Goal: Task Accomplishment & Management: Use online tool/utility

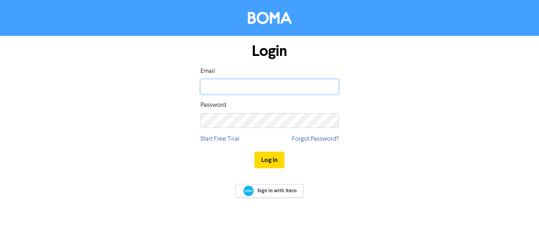
click at [211, 87] on input "email" at bounding box center [269, 86] width 138 height 15
type input "[EMAIL_ADDRESS][DOMAIN_NAME]"
click at [273, 161] on button "Log In" at bounding box center [269, 160] width 30 height 17
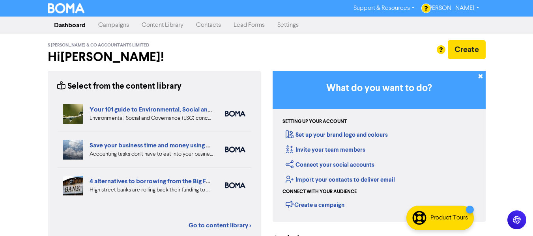
click at [117, 26] on link "Campaigns" at bounding box center [113, 25] width 43 height 16
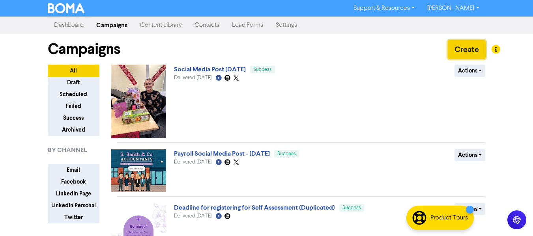
click at [464, 52] on button "Create" at bounding box center [466, 49] width 38 height 19
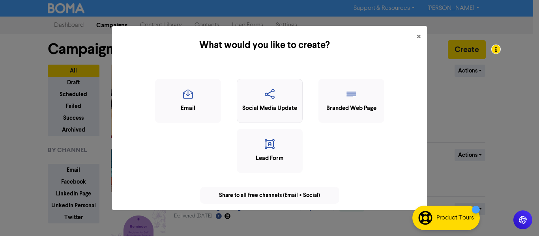
click at [263, 97] on icon "button" at bounding box center [269, 96] width 57 height 15
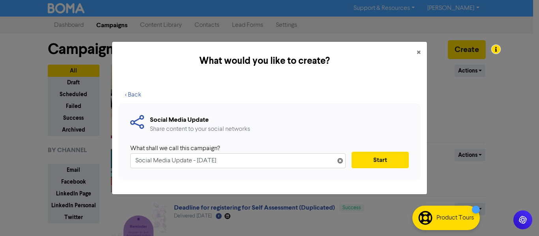
drag, startPoint x: 191, startPoint y: 161, endPoint x: 133, endPoint y: 160, distance: 57.6
click at [133, 160] on input "Social Media Update - [DATE]" at bounding box center [237, 160] width 215 height 15
type input "Nat Half-Marathon Post - [DATE]"
click at [386, 156] on button "Start" at bounding box center [379, 160] width 57 height 17
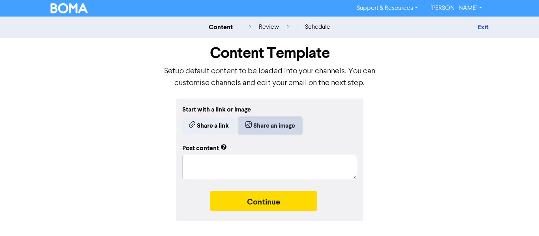
click at [286, 123] on button "Share an image" at bounding box center [270, 125] width 63 height 17
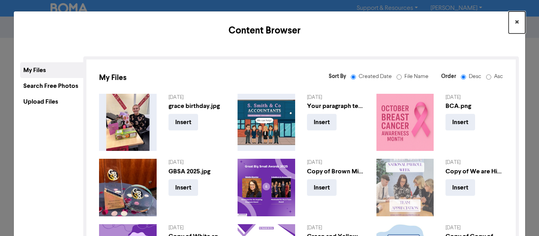
click at [514, 20] on span "×" at bounding box center [516, 23] width 4 height 12
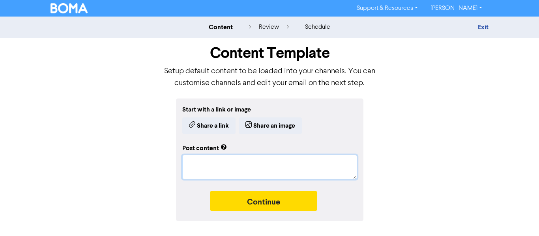
click at [216, 166] on textarea at bounding box center [269, 167] width 175 height 24
paste textarea "The S [PERSON_NAME] & Co team would like to congratulate [PERSON_NAME] on compl…"
type textarea "x"
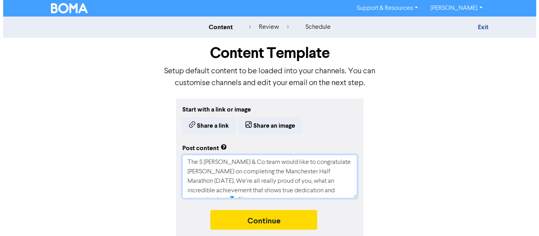
scroll to position [7, 0]
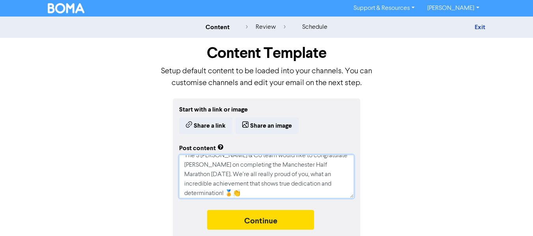
type textarea "The S [PERSON_NAME] & Co team would like to congratulate [PERSON_NAME] on compl…"
click at [423, 157] on div "Start with a link or image Share a link Share an image Post content The S [PERS…" at bounding box center [266, 170] width 449 height 142
click at [282, 121] on button "Share an image" at bounding box center [266, 125] width 63 height 17
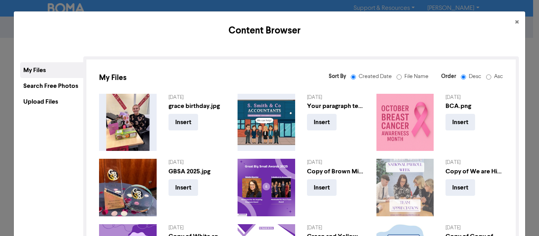
click at [33, 101] on div "Upload Files" at bounding box center [51, 102] width 63 height 16
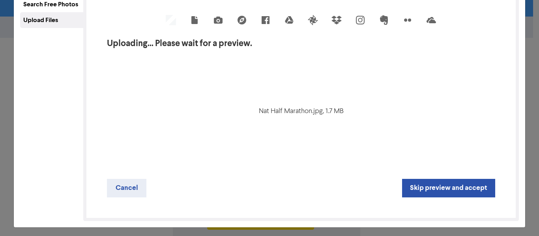
scroll to position [84, 0]
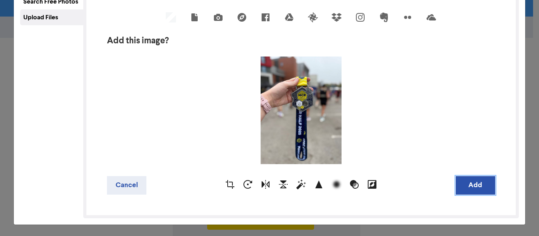
click at [470, 181] on button "Add" at bounding box center [474, 185] width 39 height 19
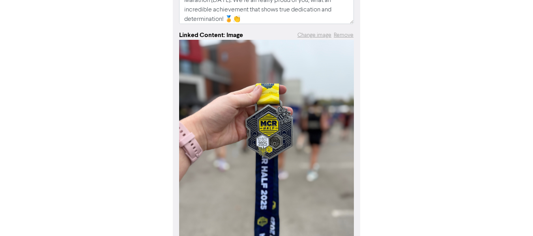
scroll to position [235, 0]
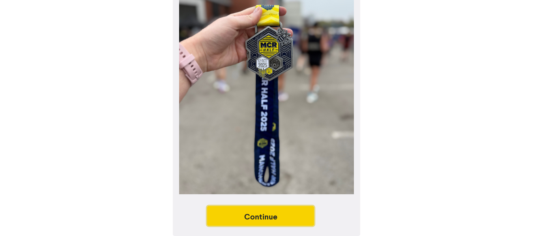
click at [294, 214] on button "Continue" at bounding box center [260, 216] width 107 height 20
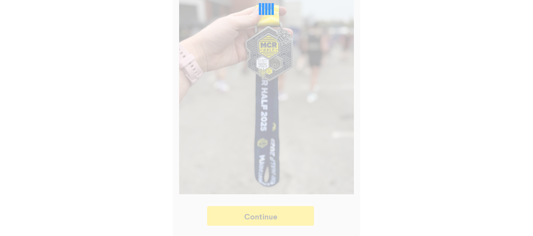
type textarea "x"
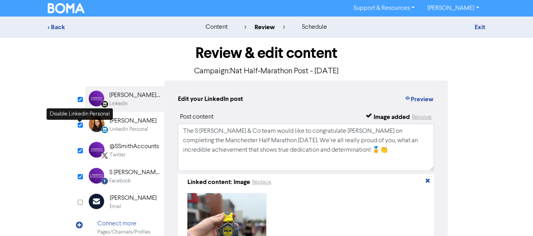
click at [81, 125] on input "checkbox" at bounding box center [80, 125] width 5 height 5
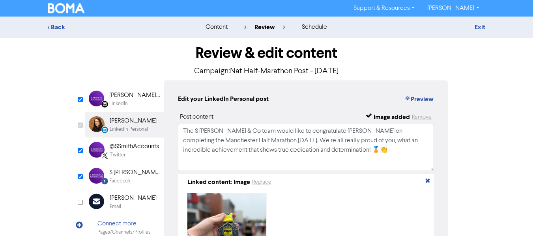
checkbox input "false"
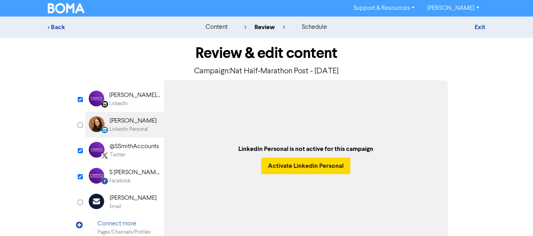
scroll to position [39, 0]
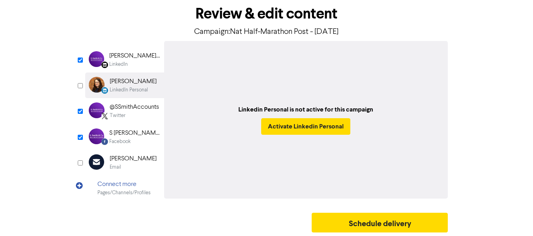
click at [121, 112] on div "Twitter" at bounding box center [118, 115] width 16 height 7
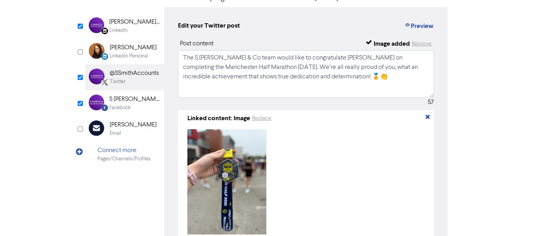
scroll to position [118, 0]
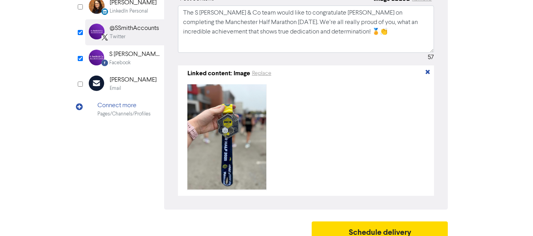
click at [119, 55] on div "S [PERSON_NAME] & Co Accountants" at bounding box center [134, 54] width 50 height 9
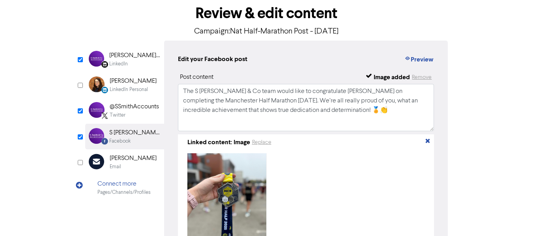
scroll to position [39, 0]
click at [121, 66] on div "LinkedIn" at bounding box center [118, 64] width 19 height 7
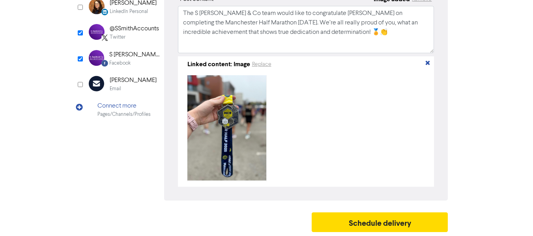
scroll to position [121, 0]
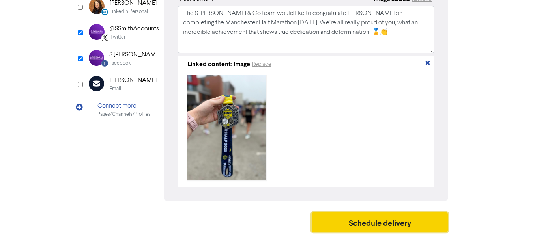
click at [369, 223] on button "Schedule delivery" at bounding box center [379, 222] width 136 height 20
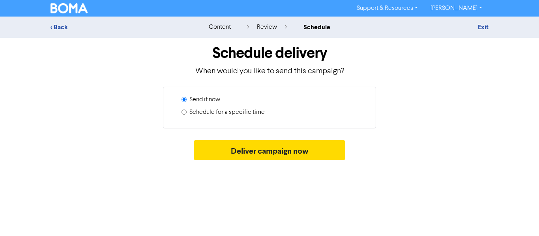
click at [183, 111] on input "Schedule for a specific time" at bounding box center [183, 112] width 5 height 5
radio input "true"
radio input "false"
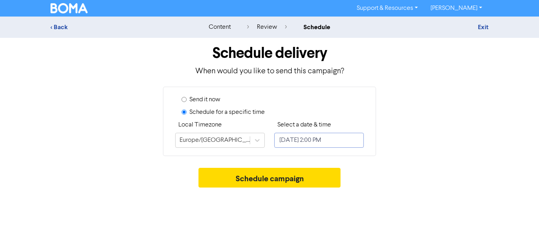
click at [295, 143] on input "[DATE] 2:00 PM" at bounding box center [318, 140] width 89 height 15
select select "9"
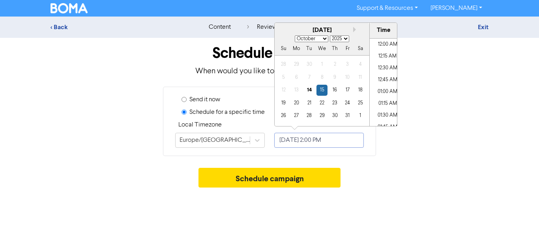
scroll to position [624, 0]
drag, startPoint x: 418, startPoint y: 156, endPoint x: 368, endPoint y: 152, distance: 49.4
click at [417, 156] on div "Send it now Schedule for a specific time Local Timezone [GEOGRAPHIC_DATA]/[GEOG…" at bounding box center [269, 121] width 449 height 69
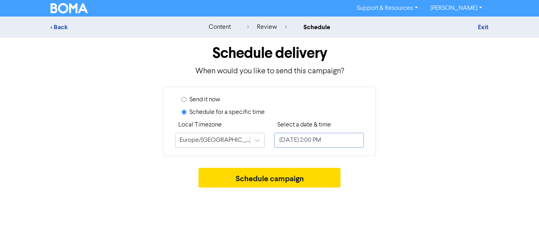
select select "9"
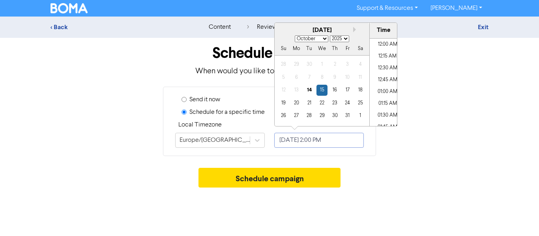
click at [333, 138] on input "[DATE] 2:00 PM" at bounding box center [318, 140] width 89 height 15
click at [332, 142] on input "[DATE] 2:00 PM" at bounding box center [318, 140] width 89 height 15
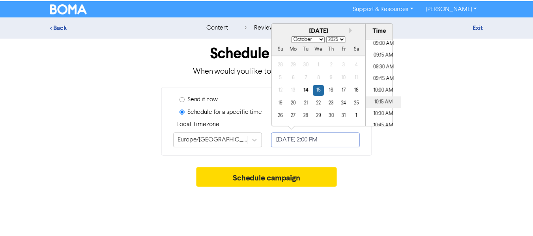
scroll to position [467, 0]
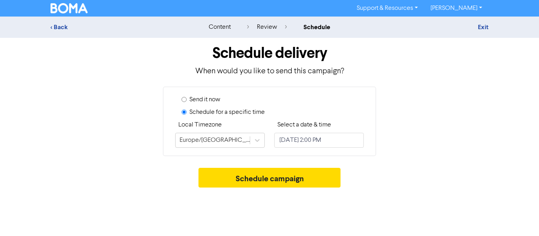
click at [427, 134] on div "Send it now Schedule for a specific time Local Timezone [GEOGRAPHIC_DATA]/[GEOG…" at bounding box center [269, 121] width 449 height 69
click at [54, 26] on div "< Back" at bounding box center [119, 26] width 138 height 9
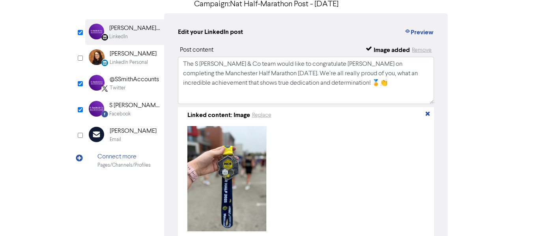
scroll to position [79, 0]
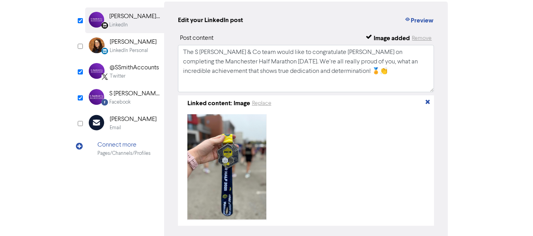
click at [136, 71] on div "@SSmithAccounts" at bounding box center [134, 67] width 49 height 9
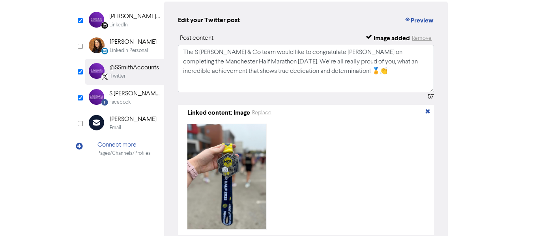
click at [131, 94] on div "S [PERSON_NAME] & Co Accountants" at bounding box center [134, 93] width 50 height 9
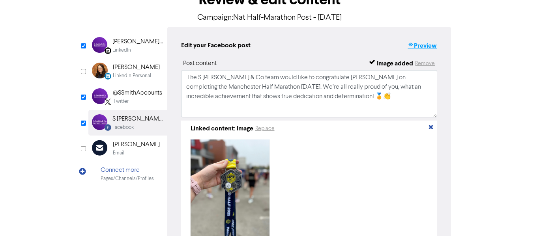
scroll to position [39, 0]
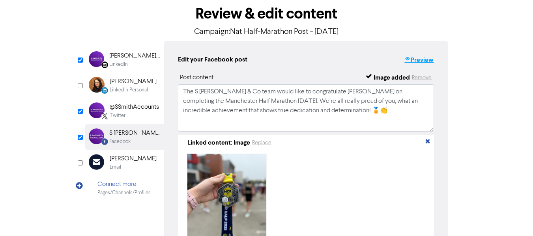
click at [424, 59] on button "Preview" at bounding box center [419, 60] width 30 height 10
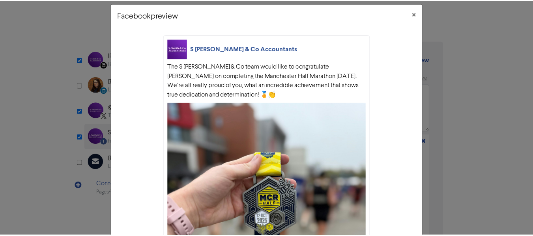
scroll to position [0, 0]
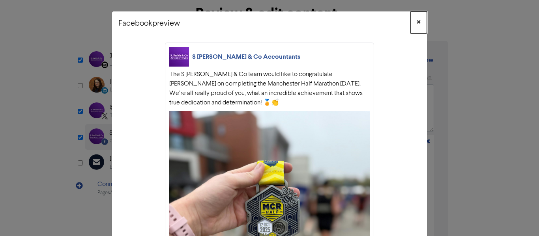
click at [416, 23] on span "×" at bounding box center [418, 23] width 4 height 12
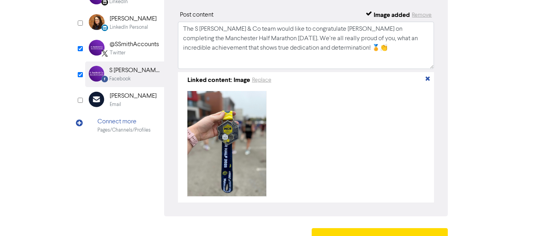
scroll to position [121, 0]
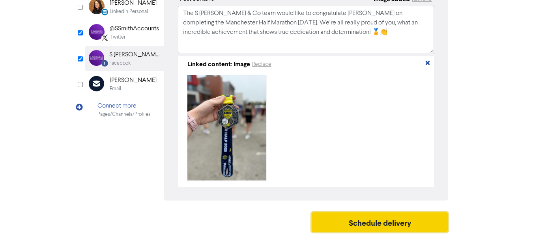
click at [380, 217] on button "Schedule delivery" at bounding box center [379, 222] width 136 height 20
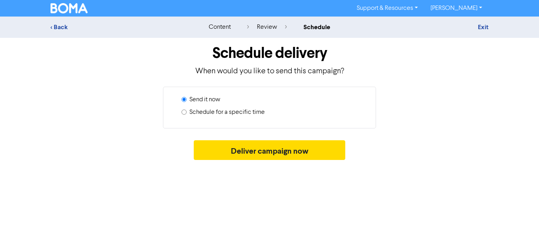
click at [190, 113] on label "Schedule for a specific time" at bounding box center [226, 112] width 75 height 9
click at [186, 113] on input "Schedule for a specific time" at bounding box center [183, 112] width 5 height 5
radio input "true"
radio input "false"
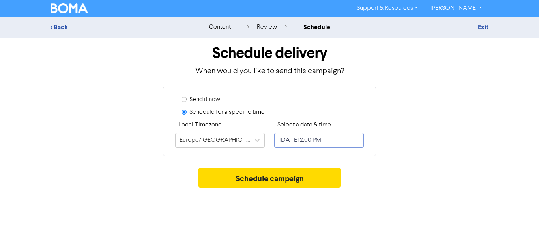
click at [321, 147] on input "[DATE] 2:00 PM" at bounding box center [318, 140] width 89 height 15
select select "9"
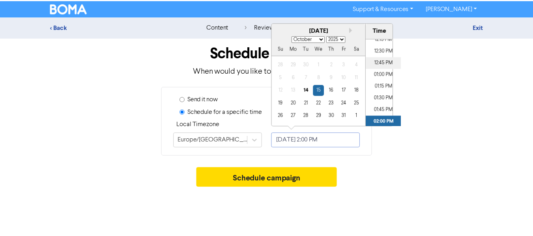
scroll to position [546, 0]
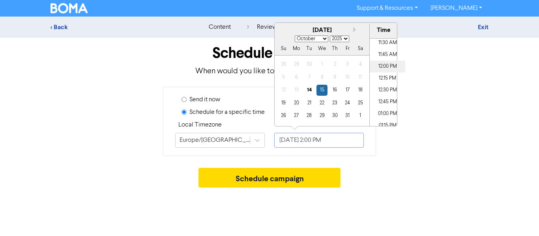
click at [388, 67] on li "12:00 PM" at bounding box center [386, 67] width 35 height 12
type input "[DATE] 12:00 PM"
click at [423, 139] on div "Send it now Schedule for a specific time Local Timezone [GEOGRAPHIC_DATA]/[GEOG…" at bounding box center [269, 121] width 449 height 69
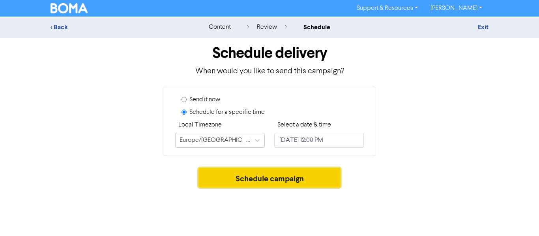
click at [265, 175] on button "Schedule campaign" at bounding box center [269, 178] width 142 height 20
